Goal: Transaction & Acquisition: Purchase product/service

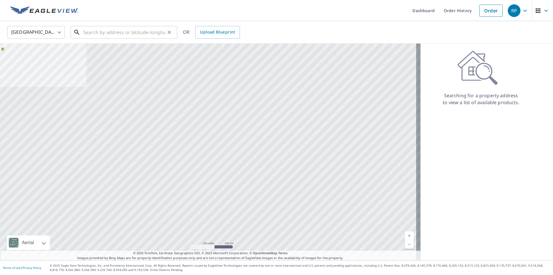
click at [114, 28] on input "text" at bounding box center [124, 32] width 82 height 16
paste input "[STREET_ADDRESS]"
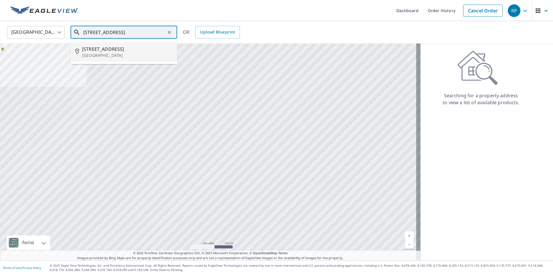
click at [124, 57] on p "[GEOGRAPHIC_DATA]" at bounding box center [127, 55] width 90 height 6
type input "[STREET_ADDRESS]"
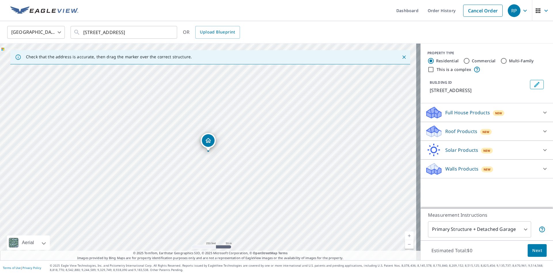
click at [467, 116] on p "Full House Products" at bounding box center [468, 112] width 45 height 7
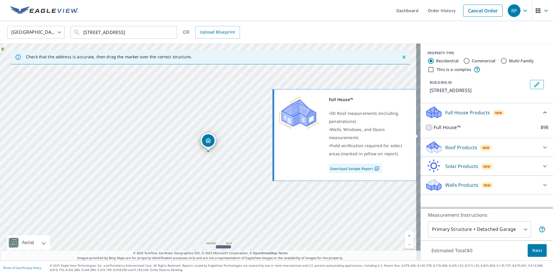
click at [427, 131] on input "Full House™ $98" at bounding box center [429, 127] width 9 height 7
checkbox input "true"
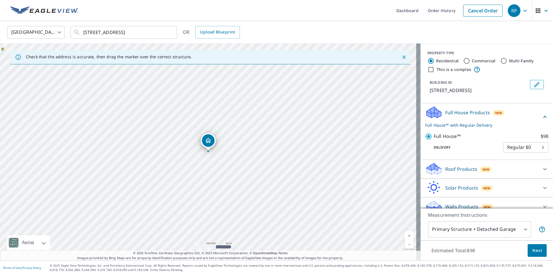
scroll to position [15, 0]
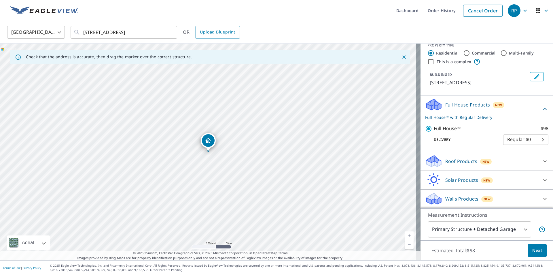
click at [484, 229] on body "RP RP Dashboard Order History Cancel Order RP [GEOGRAPHIC_DATA] [GEOGRAPHIC_DAT…" at bounding box center [276, 137] width 553 height 275
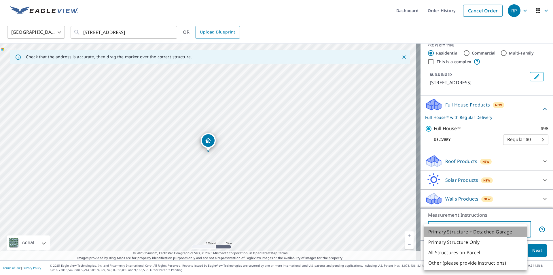
click at [484, 229] on li "Primary Structure + Detached Garage" at bounding box center [475, 231] width 103 height 10
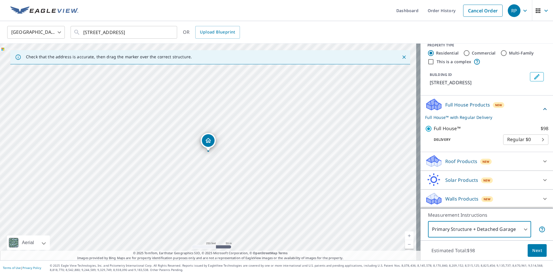
click at [475, 225] on body "RP RP Dashboard Order History Cancel Order RP [GEOGRAPHIC_DATA] [GEOGRAPHIC_DAT…" at bounding box center [276, 137] width 553 height 275
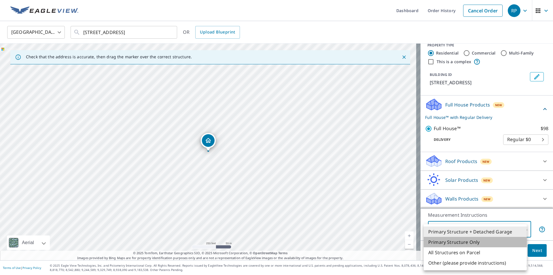
click at [471, 238] on li "Primary Structure Only" at bounding box center [475, 242] width 103 height 10
type input "2"
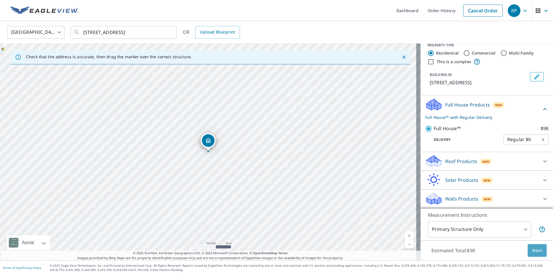
click at [533, 254] on button "Next" at bounding box center [537, 250] width 19 height 13
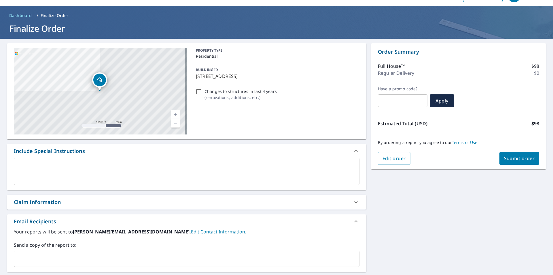
scroll to position [29, 0]
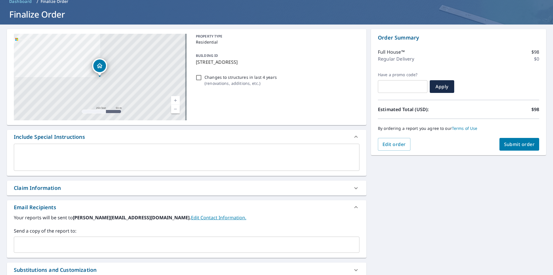
click at [59, 252] on div "​" at bounding box center [187, 244] width 346 height 16
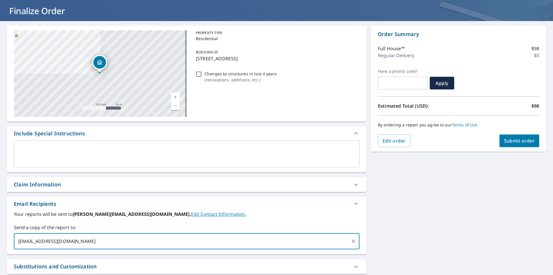
scroll to position [31, 0]
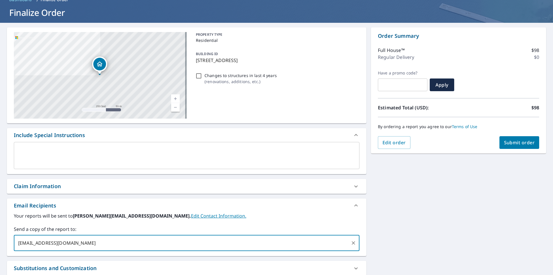
type input "[EMAIL_ADDRESS][DOMAIN_NAME]"
click at [508, 142] on span "Submit order" at bounding box center [519, 142] width 31 height 6
checkbox input "true"
